Goal: Information Seeking & Learning: Learn about a topic

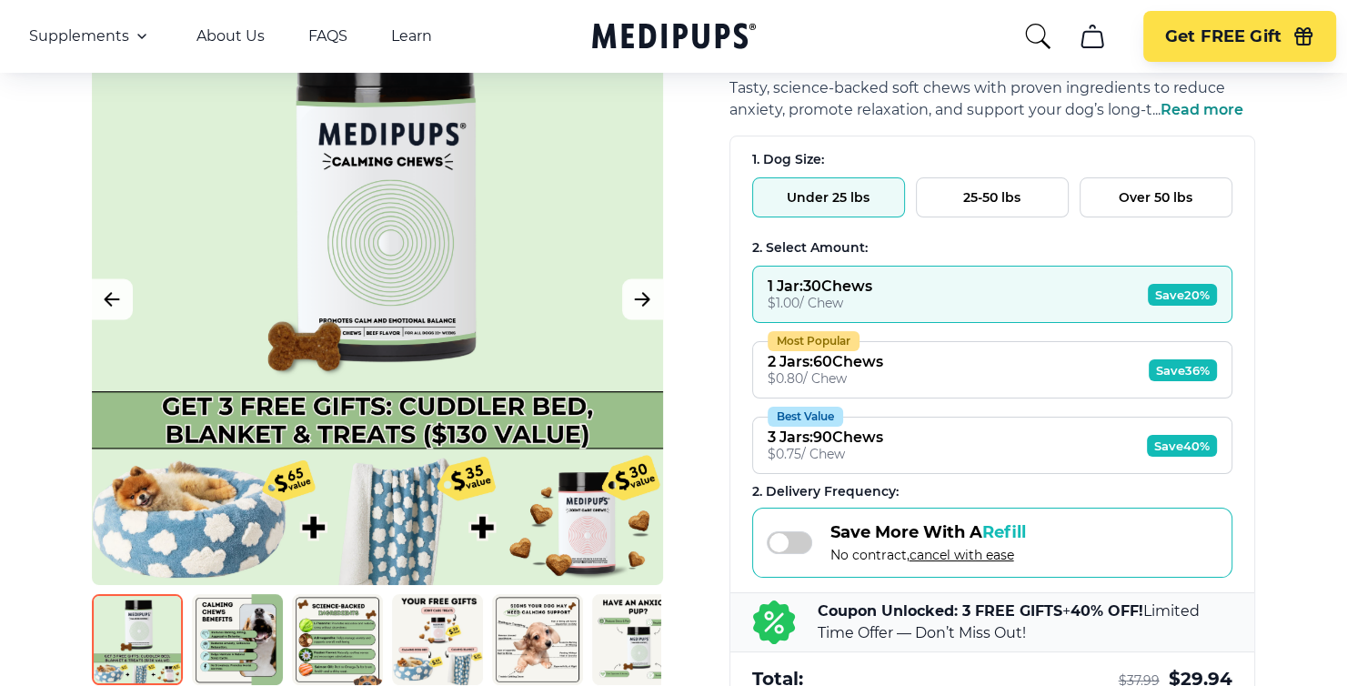
scroll to position [364, 0]
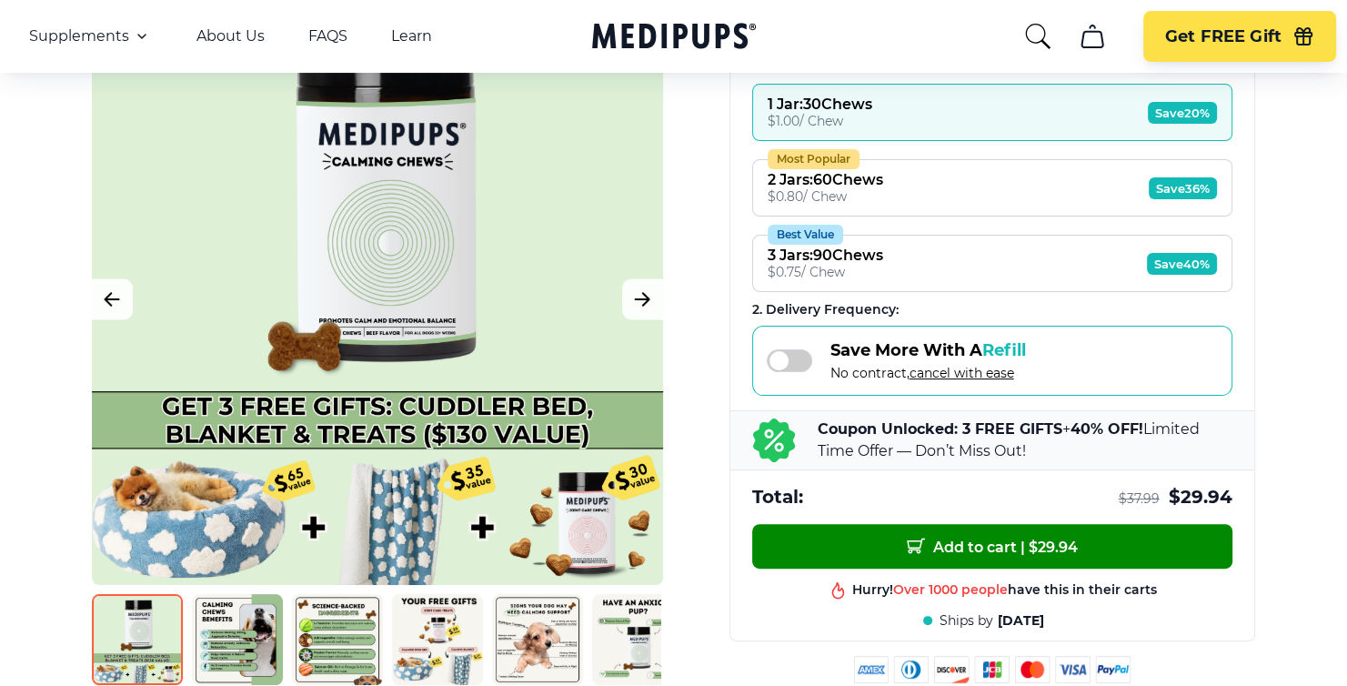
click at [1182, 111] on span "Save 20%" at bounding box center [1182, 113] width 69 height 22
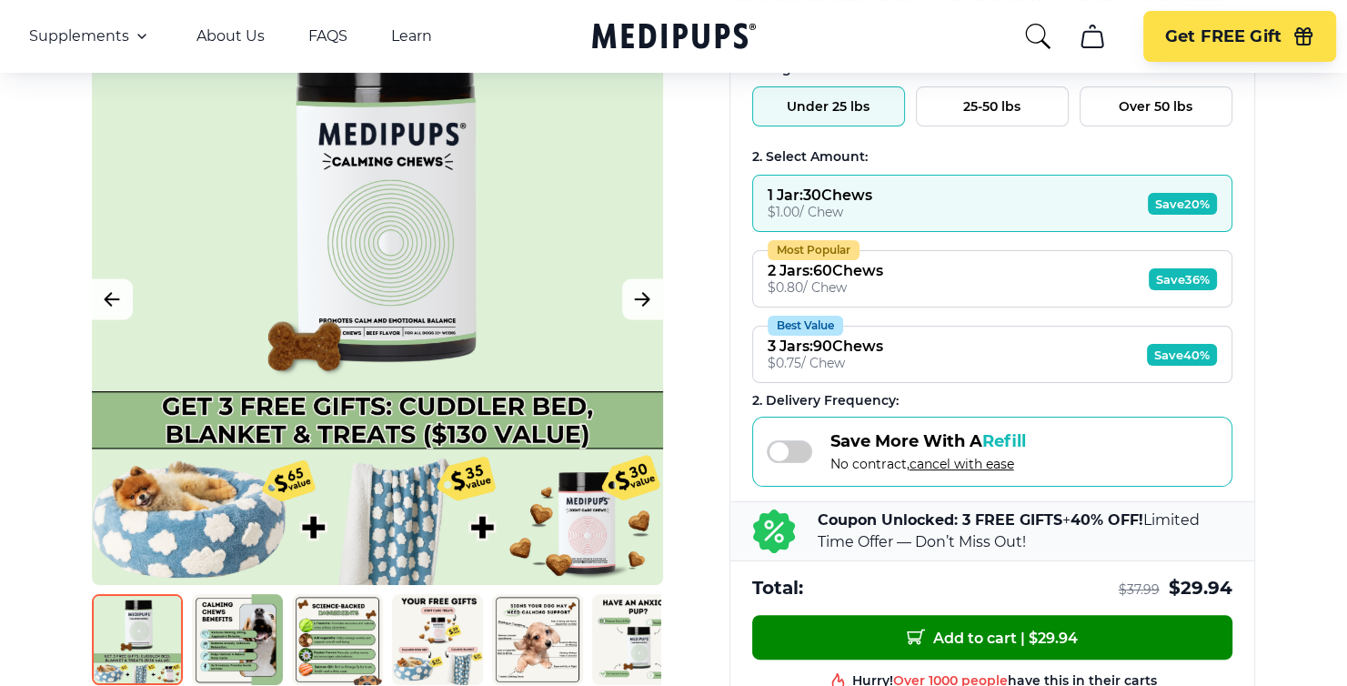
scroll to position [91, 0]
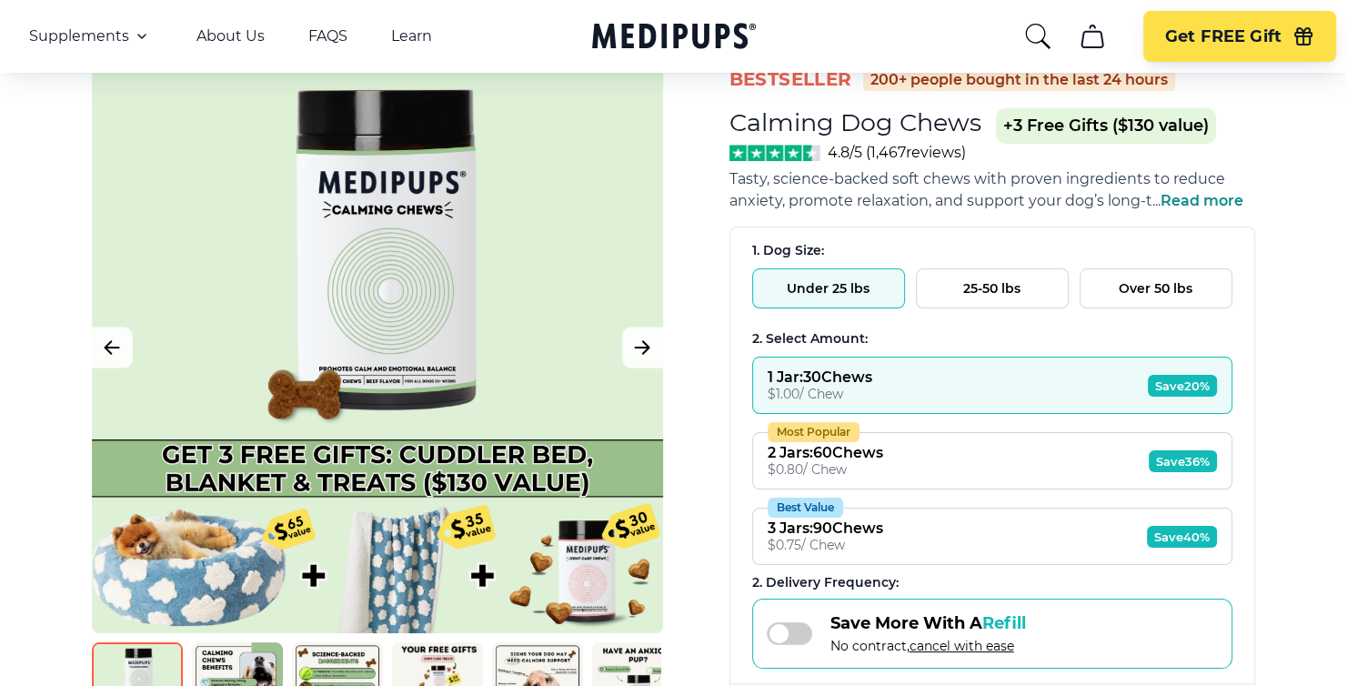
click at [816, 282] on button "Under 25 lbs" at bounding box center [828, 288] width 153 height 40
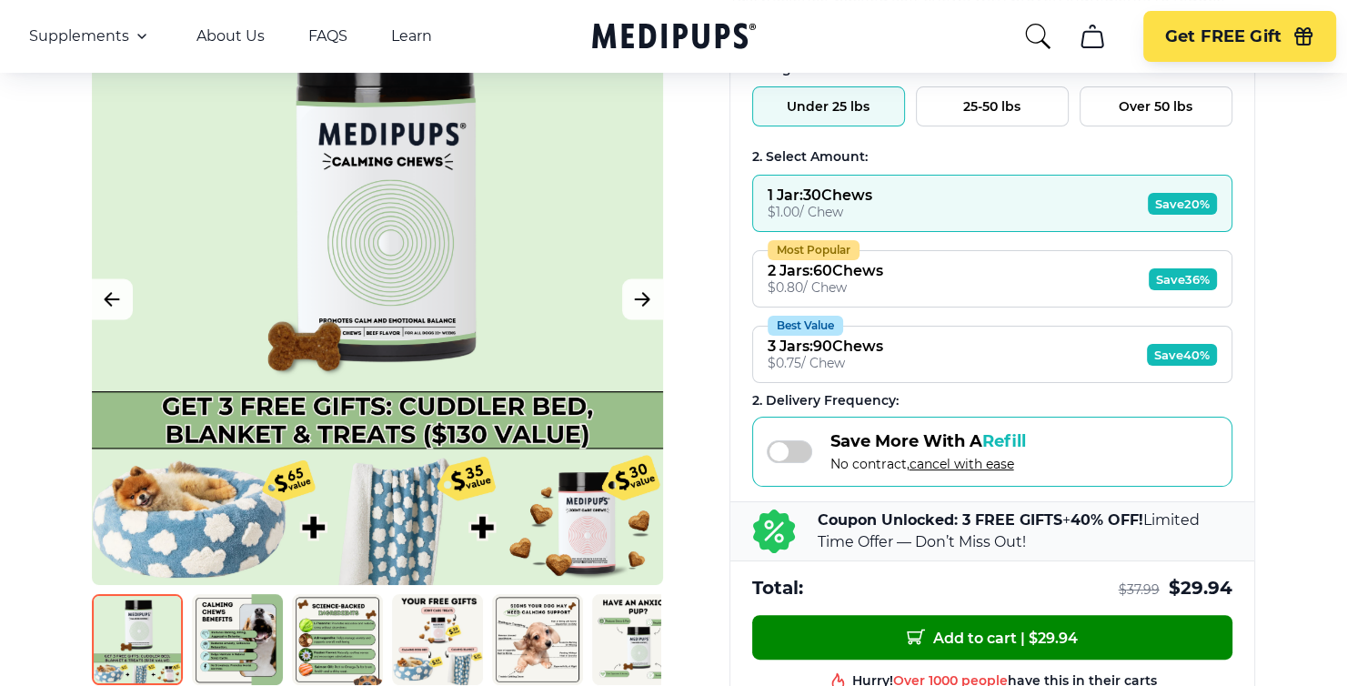
scroll to position [364, 0]
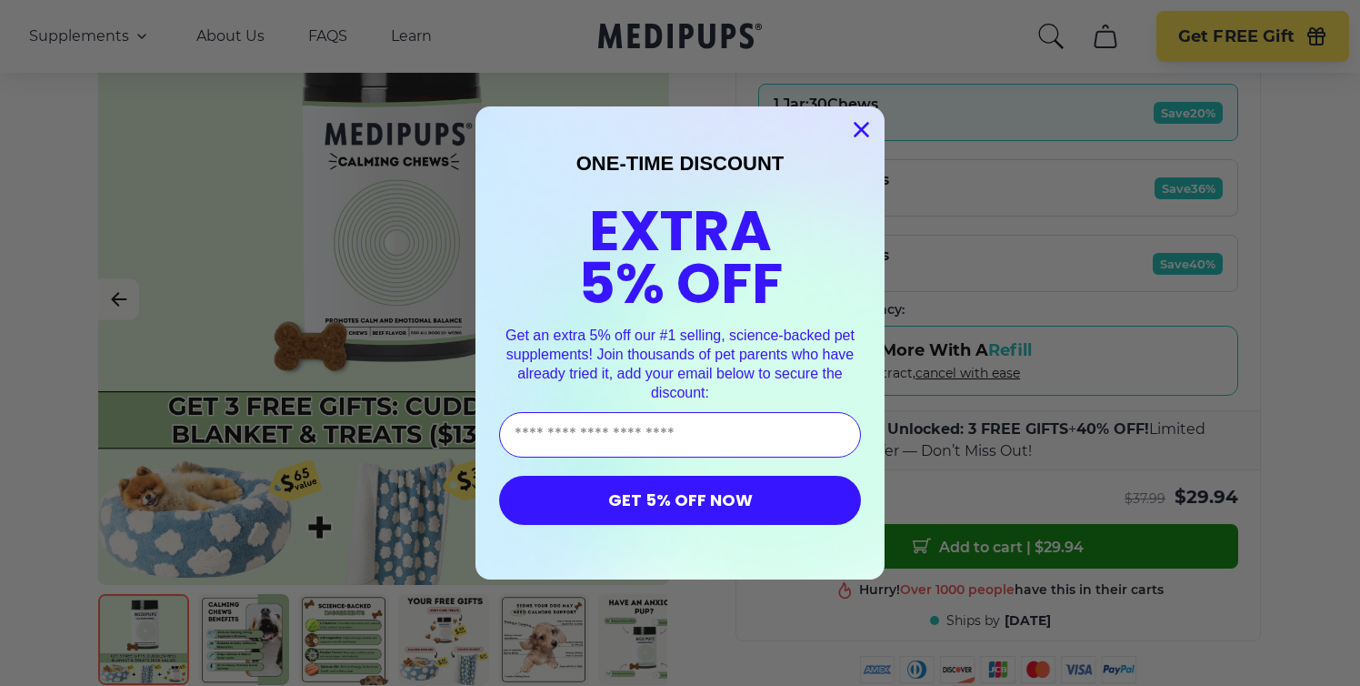
click at [852, 125] on circle "Close dialog" at bounding box center [862, 130] width 30 height 30
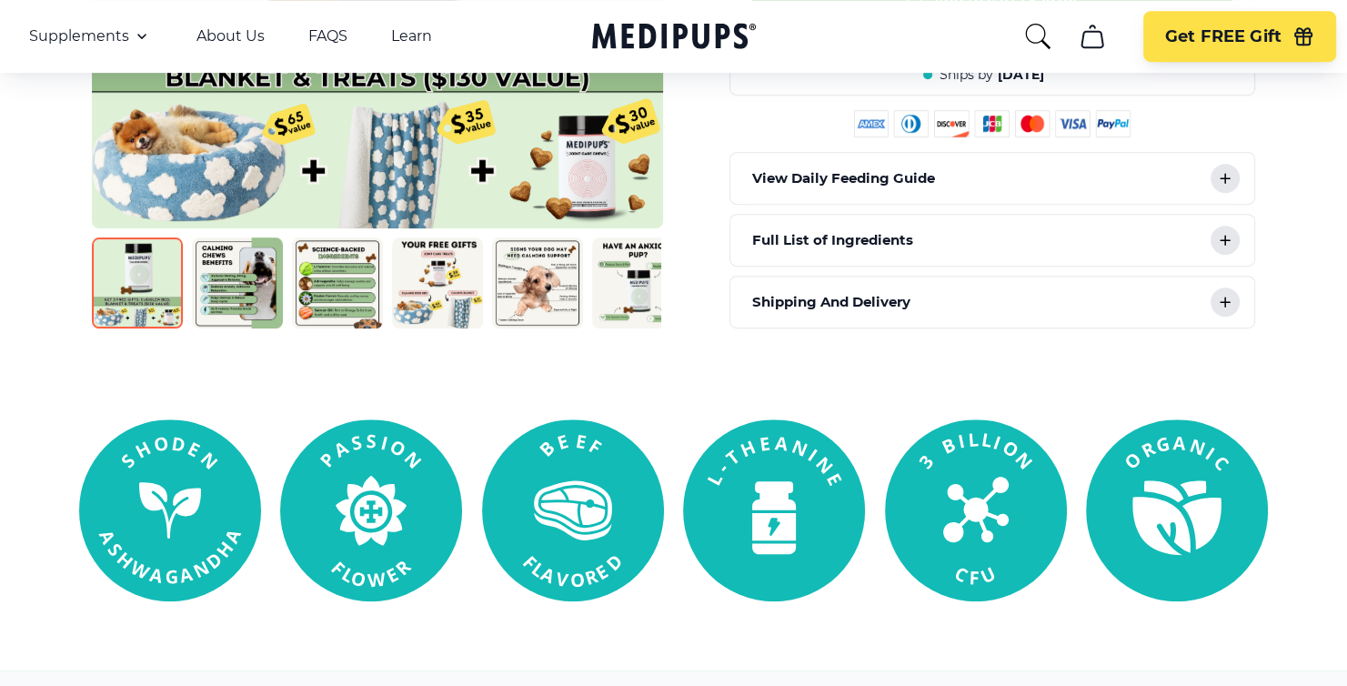
click at [1229, 229] on icon at bounding box center [1225, 240] width 22 height 22
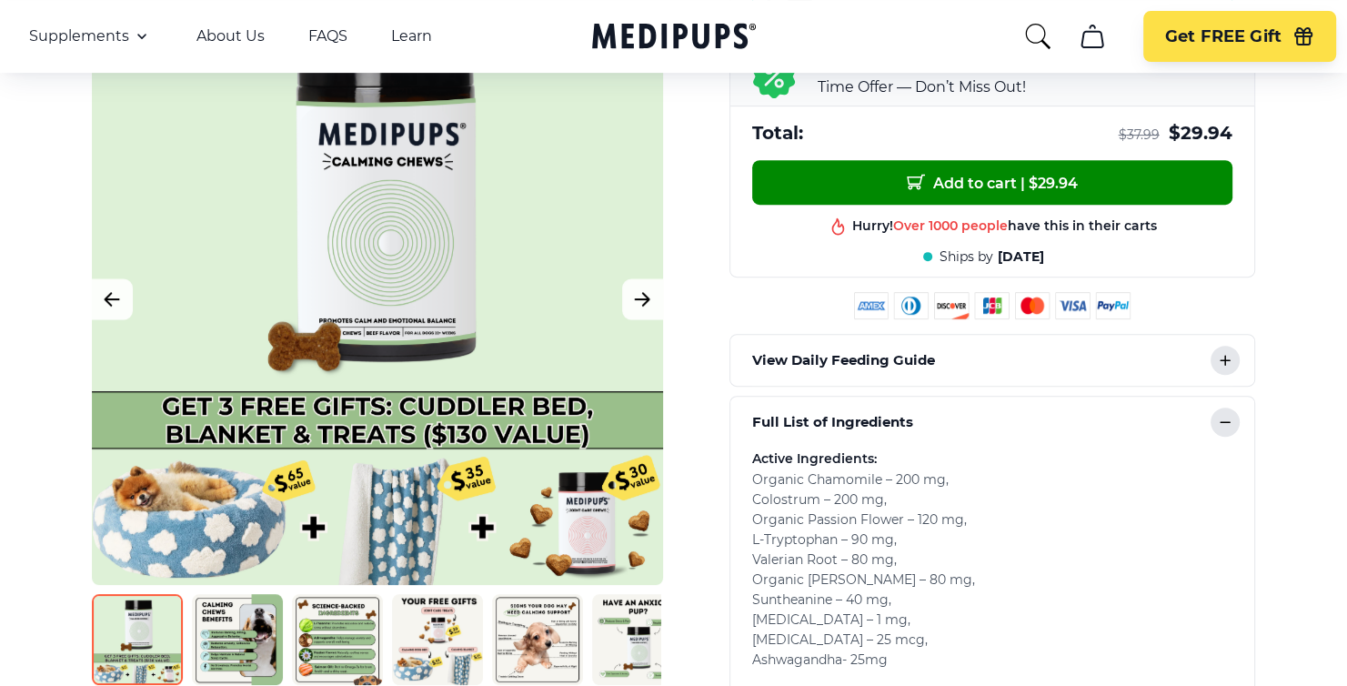
scroll to position [818, 0]
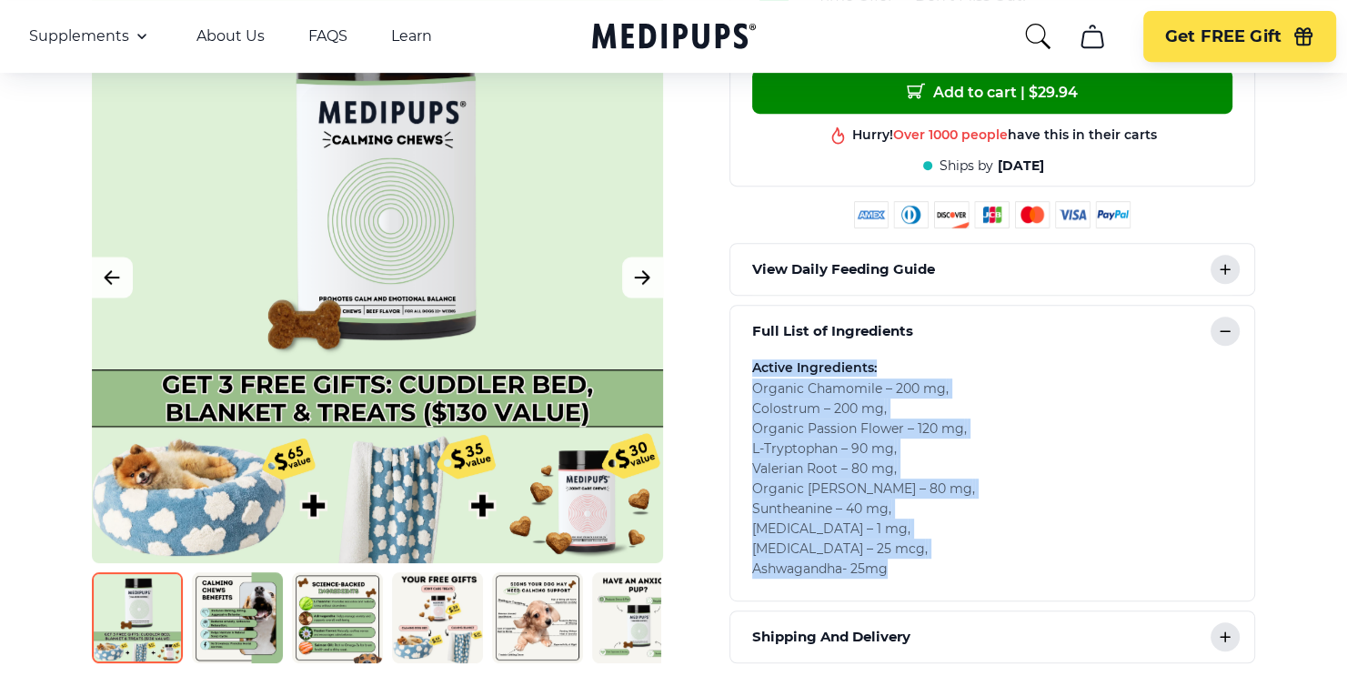
drag, startPoint x: 750, startPoint y: 355, endPoint x: 889, endPoint y: 561, distance: 248.9
click at [889, 561] on div "Active Ingredients: Organic Chamomile – 200 mg , Colostrum – 200 mg , Organic P…" at bounding box center [992, 467] width 480 height 222
drag, startPoint x: 889, startPoint y: 561, endPoint x: 848, endPoint y: 405, distance: 161.9
copy div "Active Ingredients: Organic Chamomile – 200 mg , Colostrum – 200 mg , Organic P…"
click at [1077, 400] on div "Organic Chamomile – 200 mg , Colostrum – 200 mg , Organic Passion Flower – 120 …" at bounding box center [992, 478] width 480 height 200
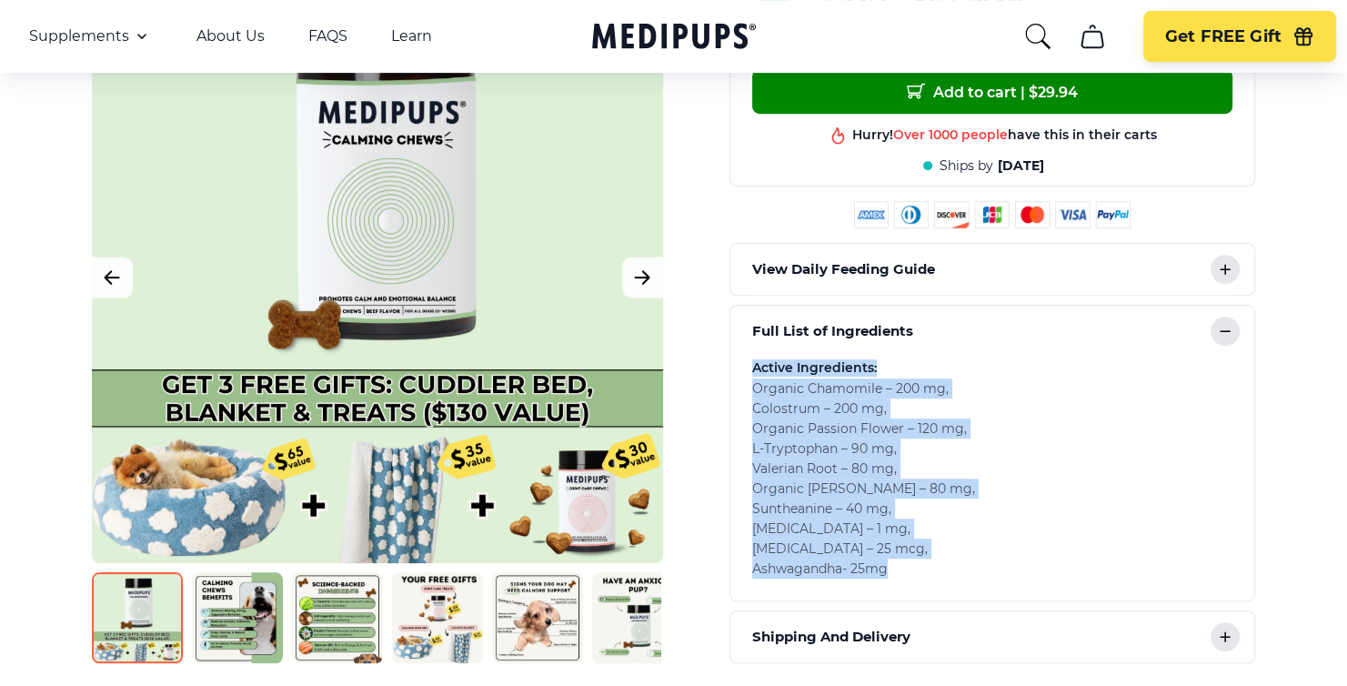
click at [999, 356] on div "Active Ingredients: Organic Chamomile – 200 mg , Colostrum – 200 mg , Organic P…" at bounding box center [992, 467] width 480 height 222
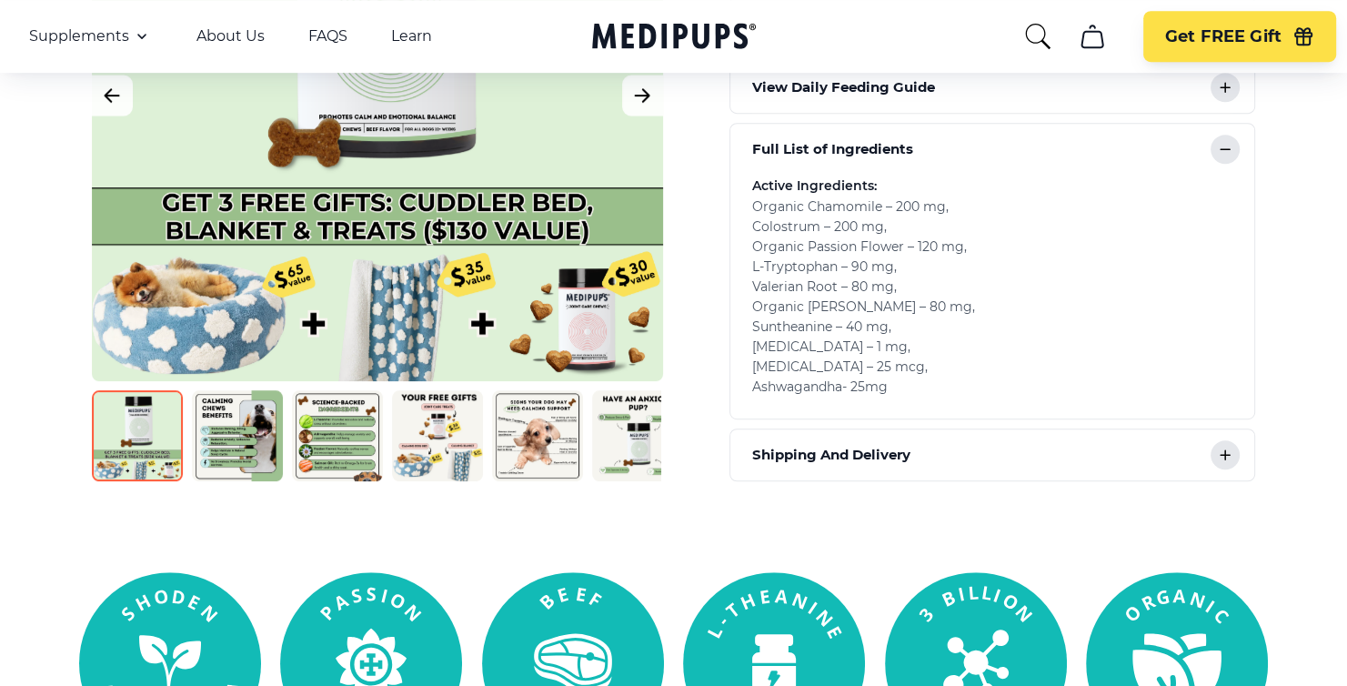
scroll to position [1091, 0]
